Goal: Navigation & Orientation: Find specific page/section

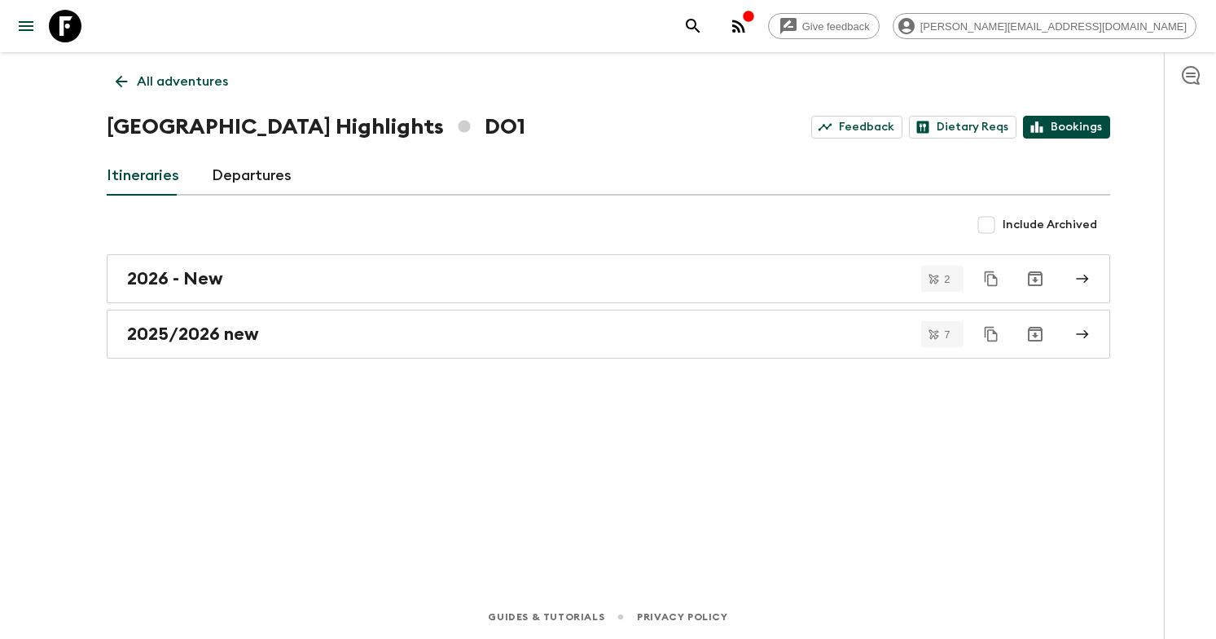
click at [1048, 124] on link "Bookings" at bounding box center [1066, 127] width 87 height 23
click at [173, 79] on p "All adventures" at bounding box center [182, 82] width 91 height 20
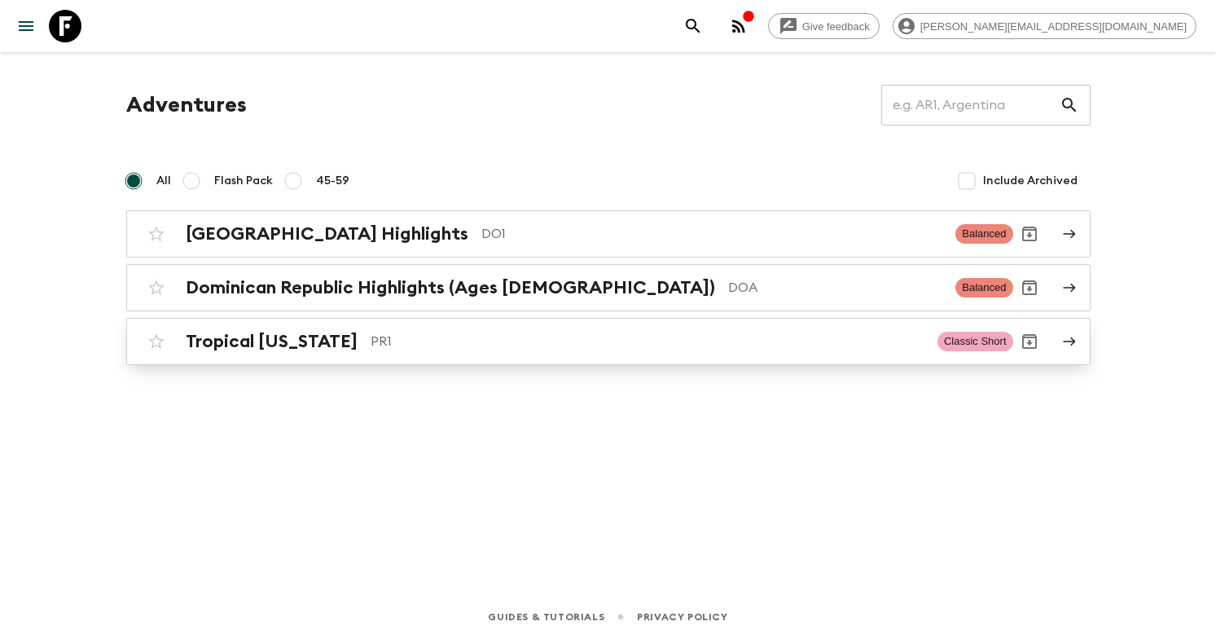
click at [984, 340] on span "Classic Short" at bounding box center [976, 342] width 76 height 20
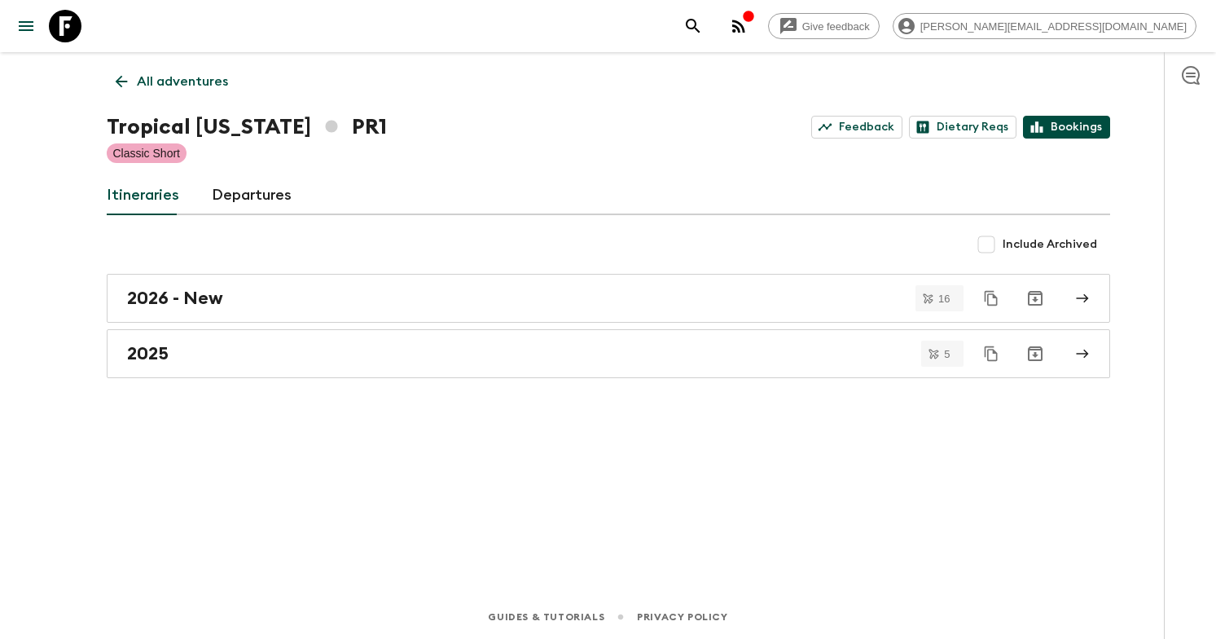
click at [1041, 132] on icon at bounding box center [1037, 127] width 15 height 15
click at [862, 130] on link "Feedback" at bounding box center [856, 127] width 91 height 23
